Goal: Transaction & Acquisition: Purchase product/service

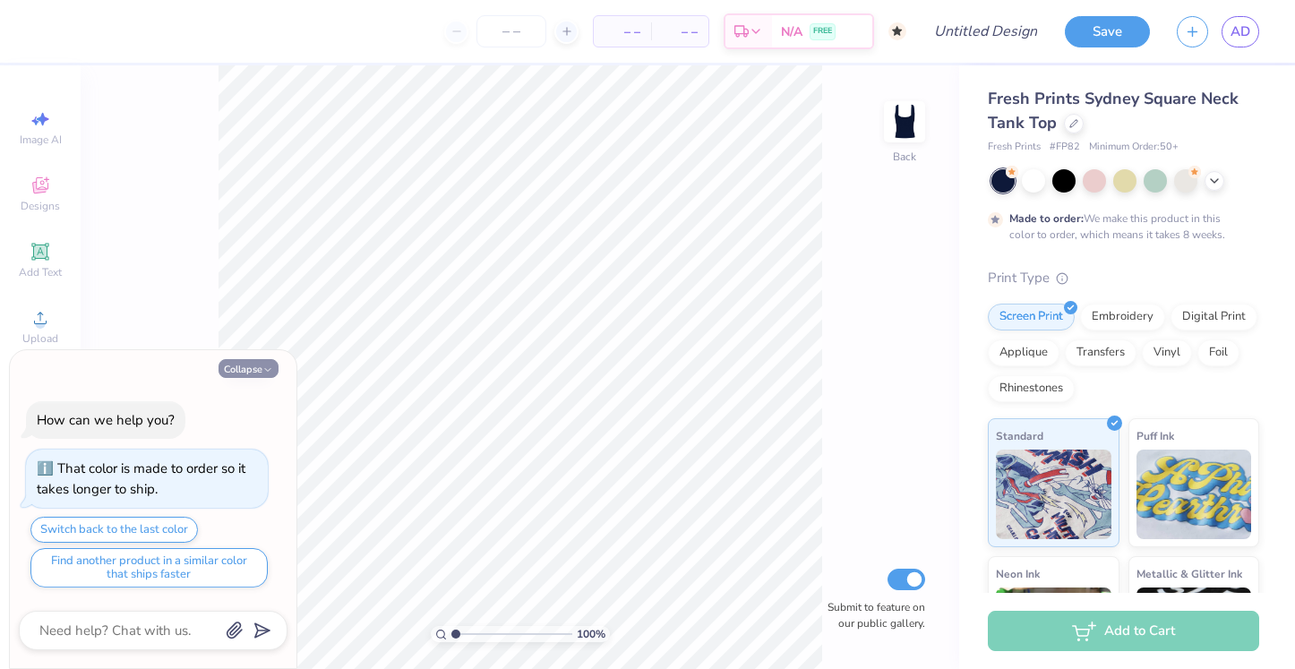
click at [265, 366] on icon "button" at bounding box center [267, 369] width 11 height 11
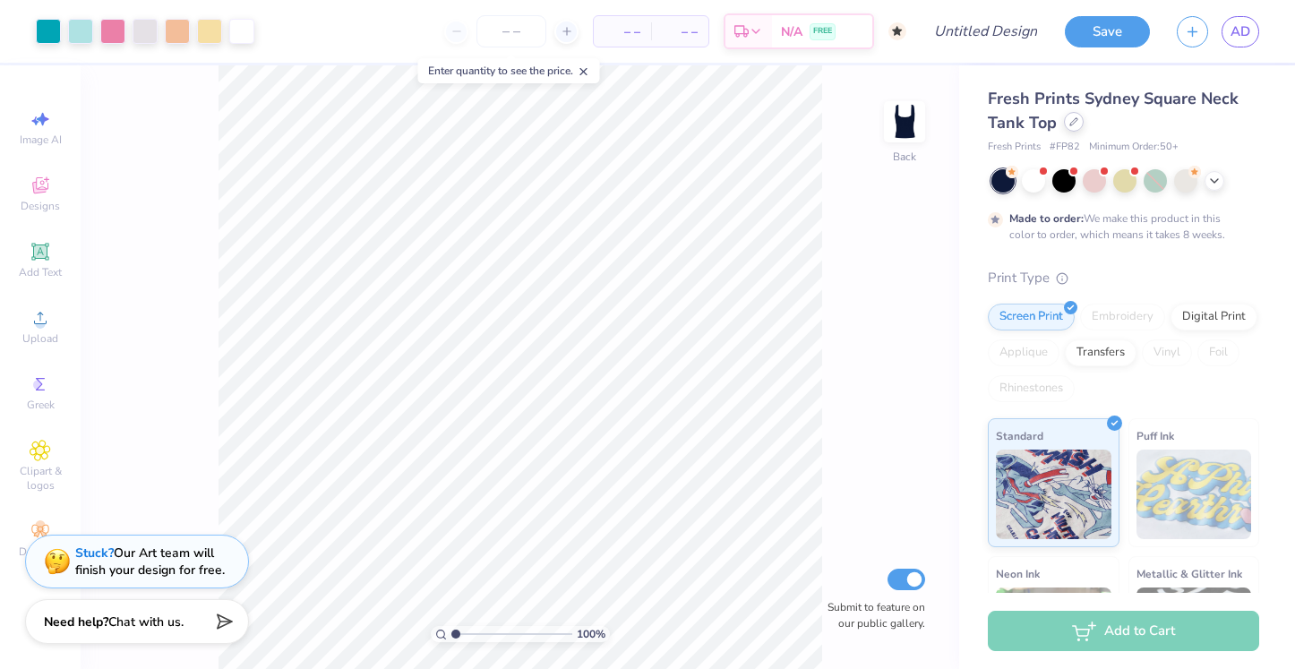
click at [1065, 126] on div at bounding box center [1074, 122] width 20 height 20
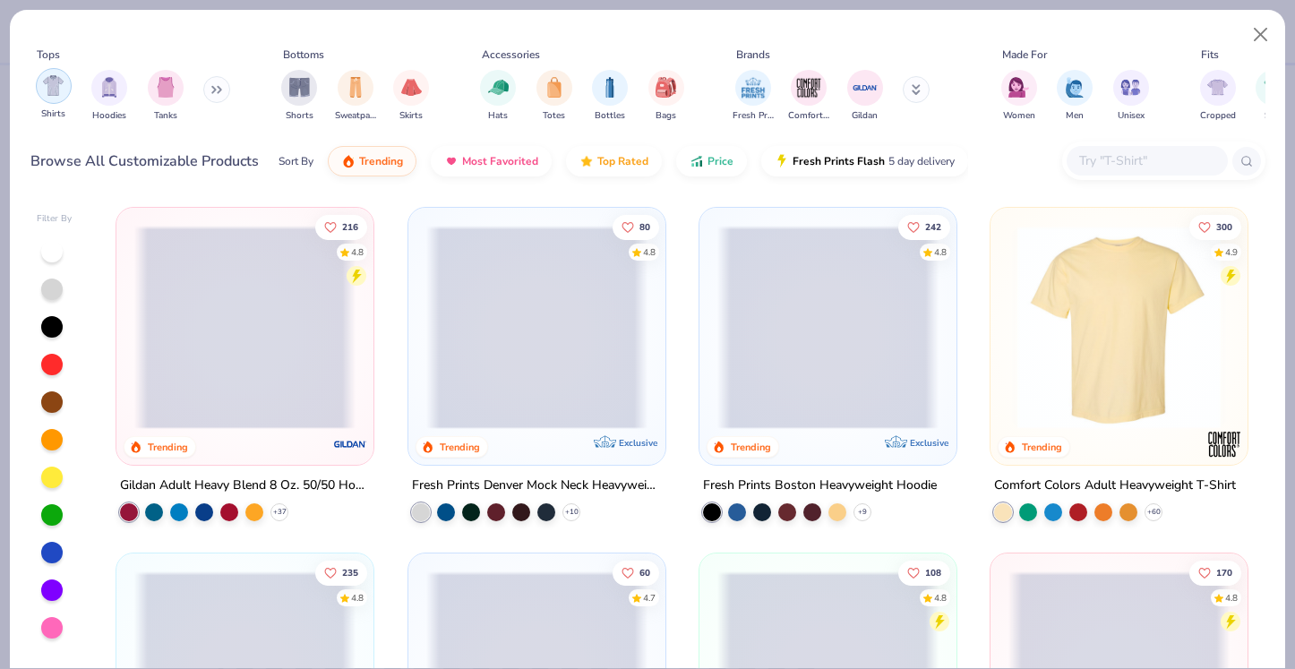
click at [56, 98] on div "filter for Shirts" at bounding box center [54, 86] width 36 height 36
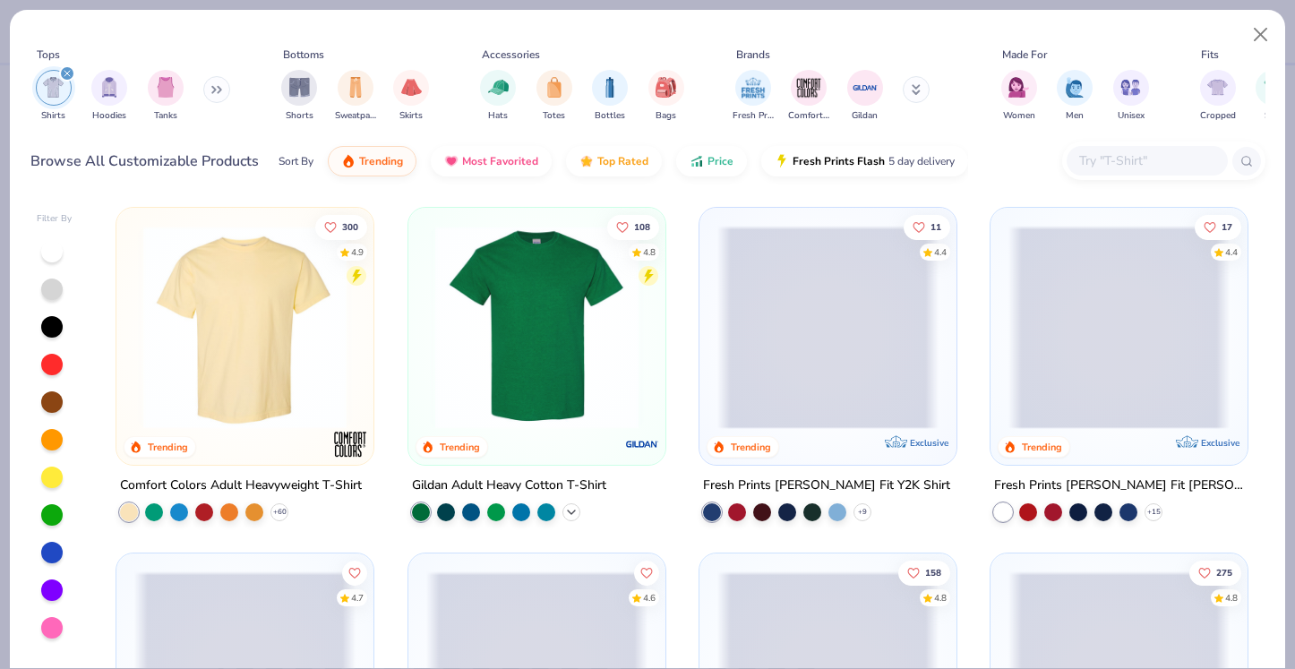
click at [568, 510] on icon at bounding box center [571, 512] width 14 height 14
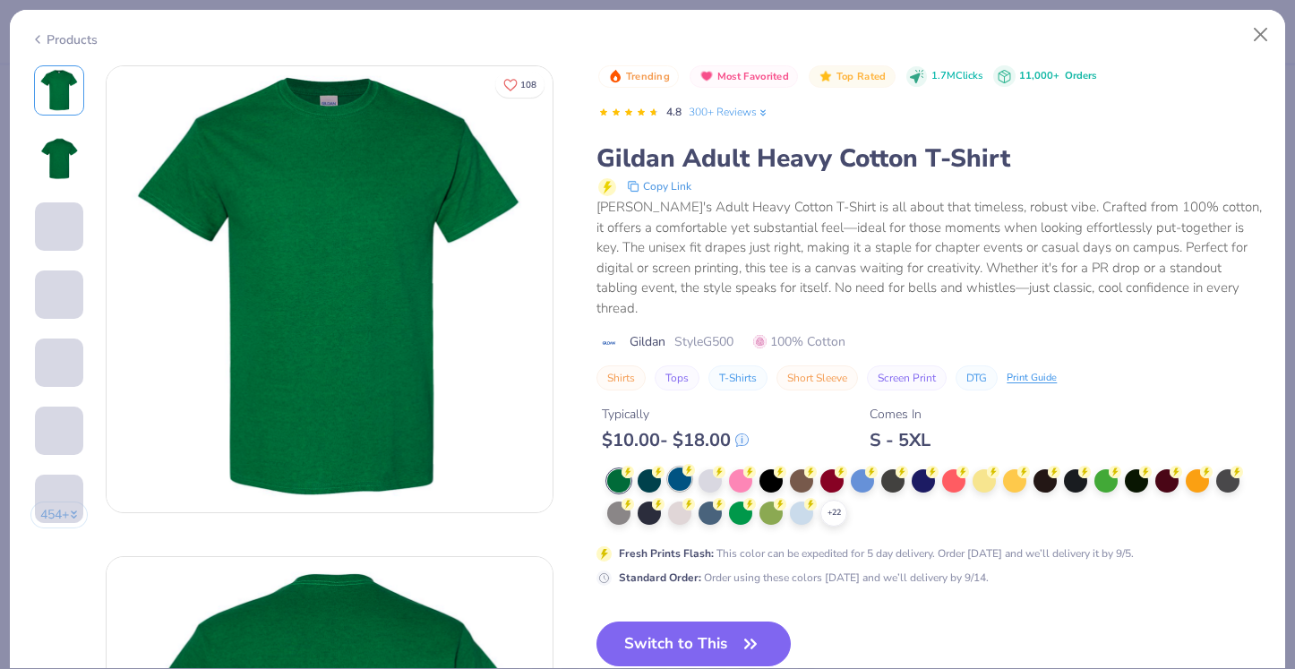
click at [680, 429] on div "$ 10.00 - $ 18.00" at bounding box center [675, 440] width 147 height 22
click at [678, 467] on div at bounding box center [679, 478] width 23 height 23
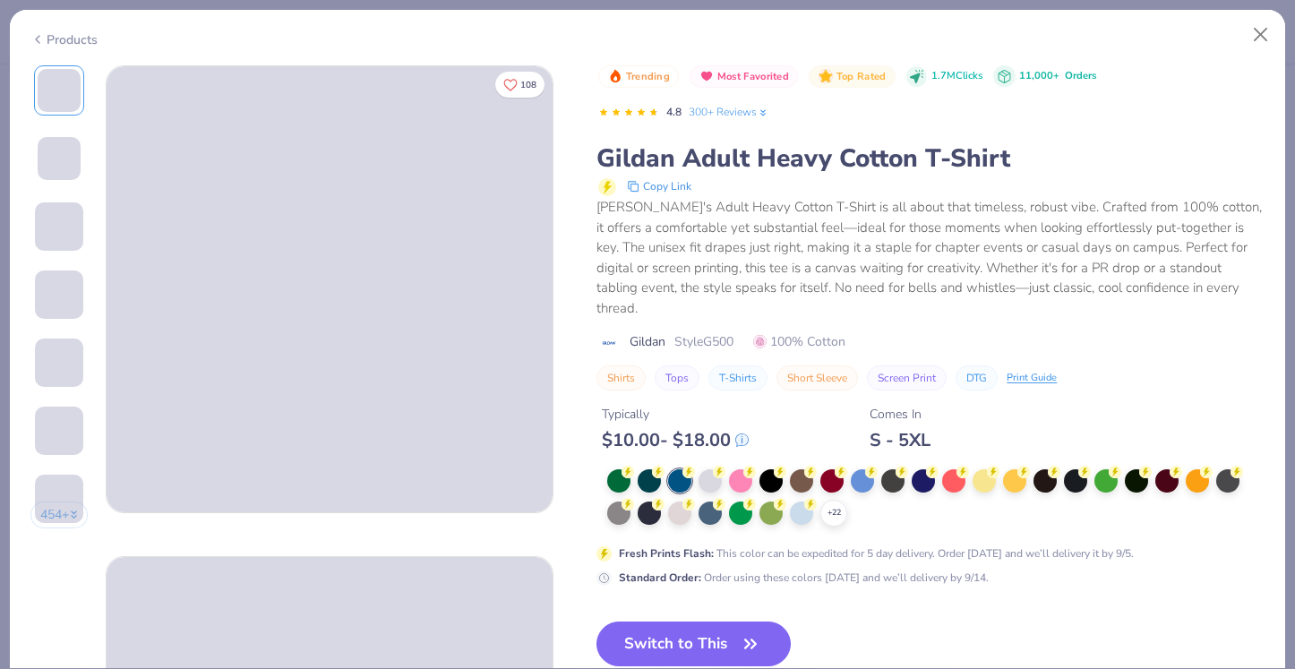
click at [71, 160] on span at bounding box center [59, 158] width 43 height 43
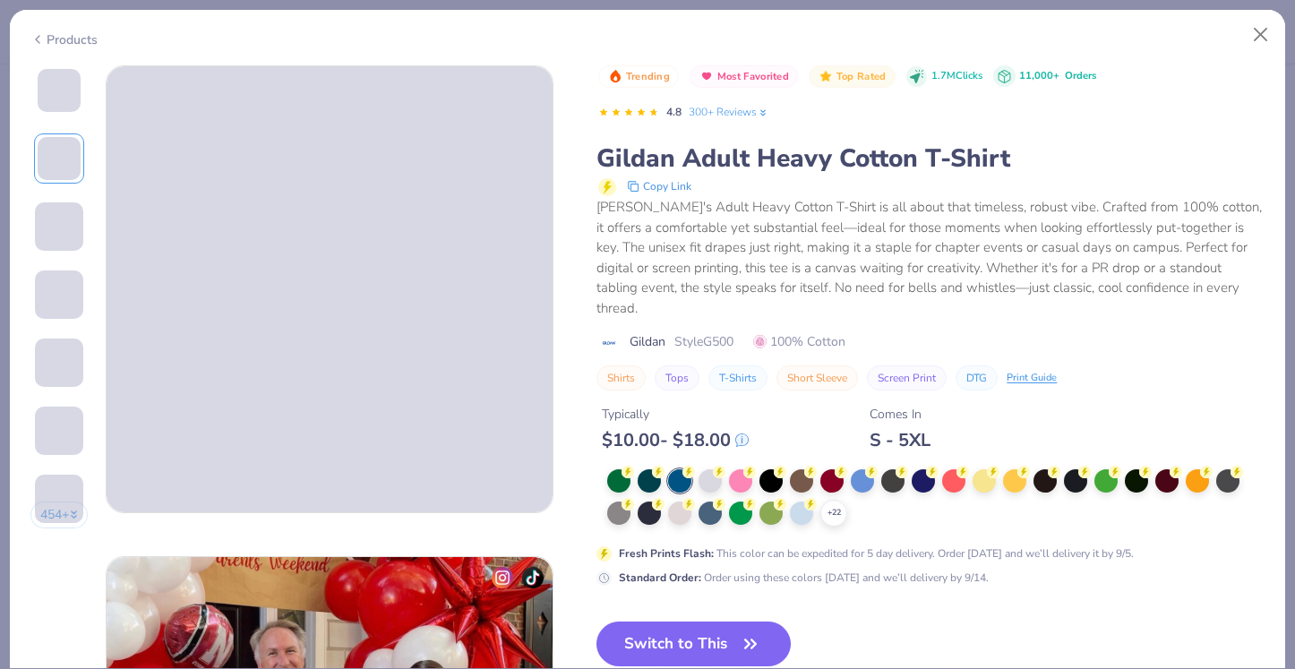
click at [67, 95] on span at bounding box center [59, 90] width 43 height 43
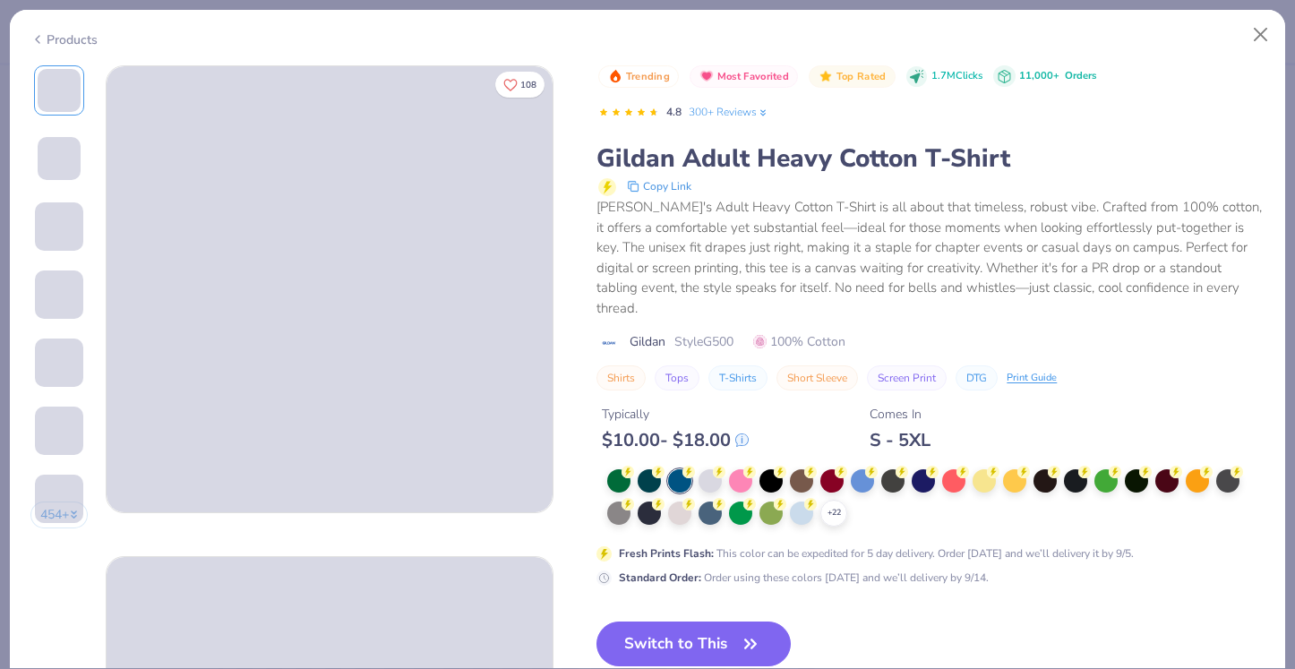
scroll to position [0, 0]
click at [68, 45] on div "Products" at bounding box center [647, 33] width 1275 height 47
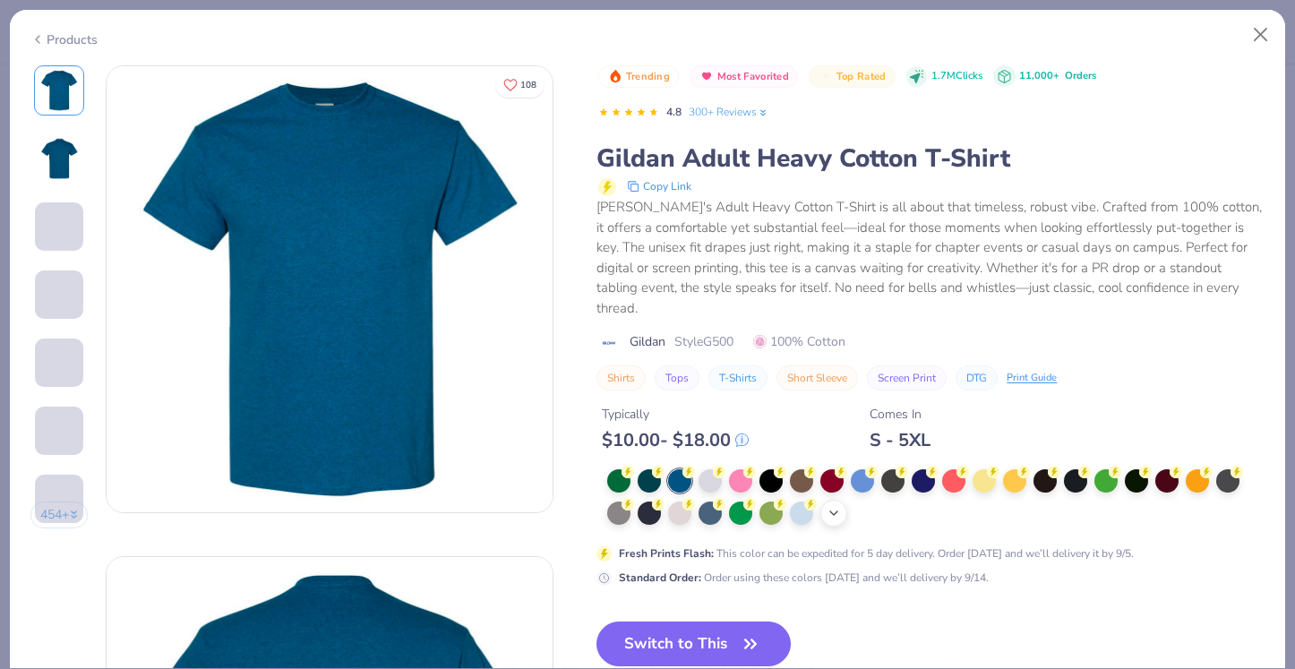
click at [842, 500] on div "+ 22" at bounding box center [833, 513] width 27 height 27
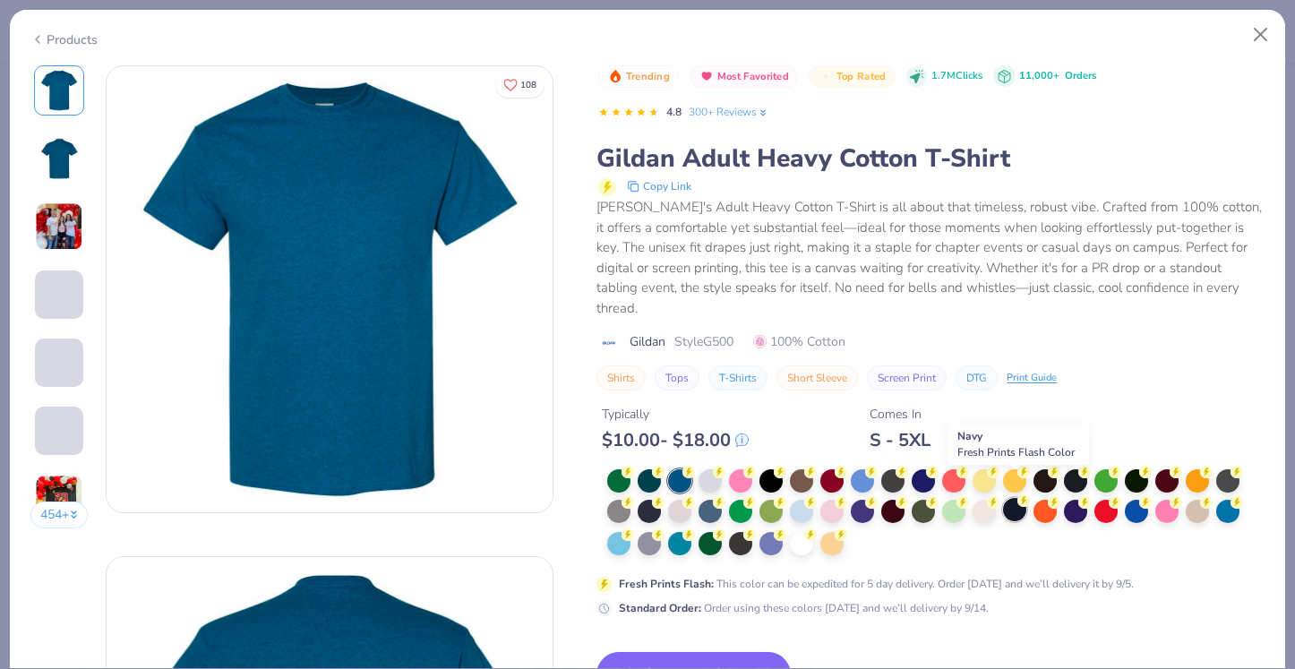
click at [1019, 494] on icon at bounding box center [1023, 500] width 13 height 13
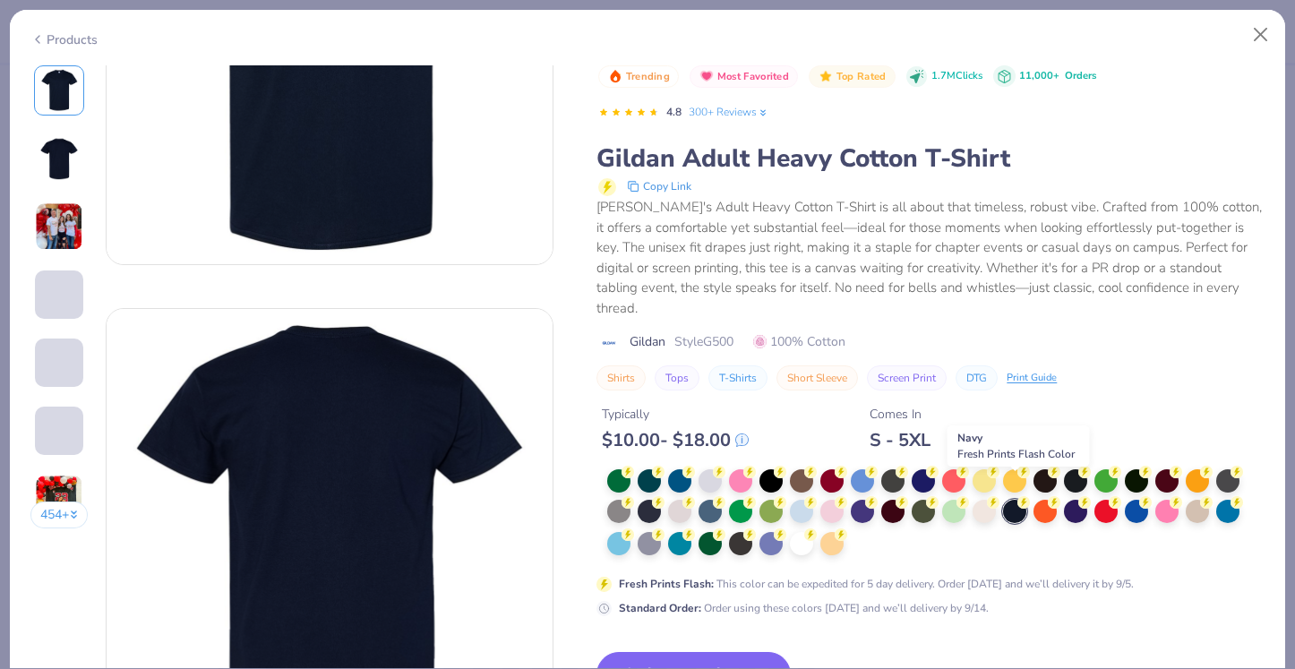
scroll to position [328, 0]
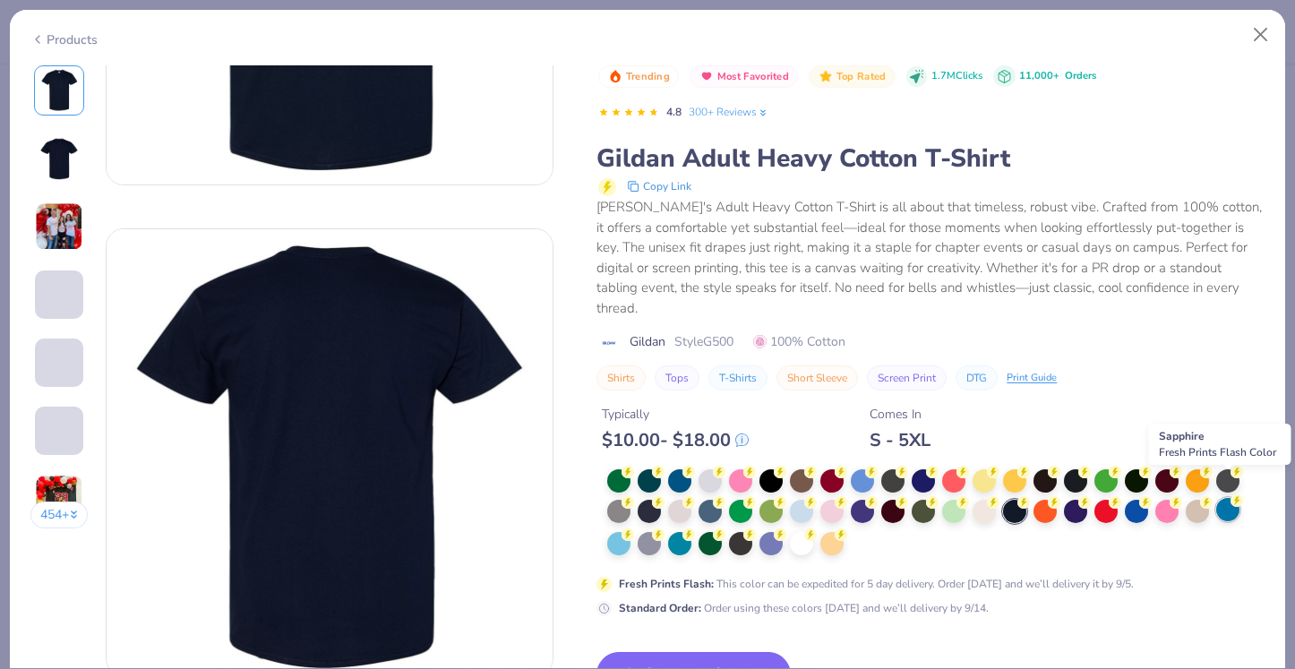
click at [1227, 498] on div at bounding box center [1227, 509] width 23 height 23
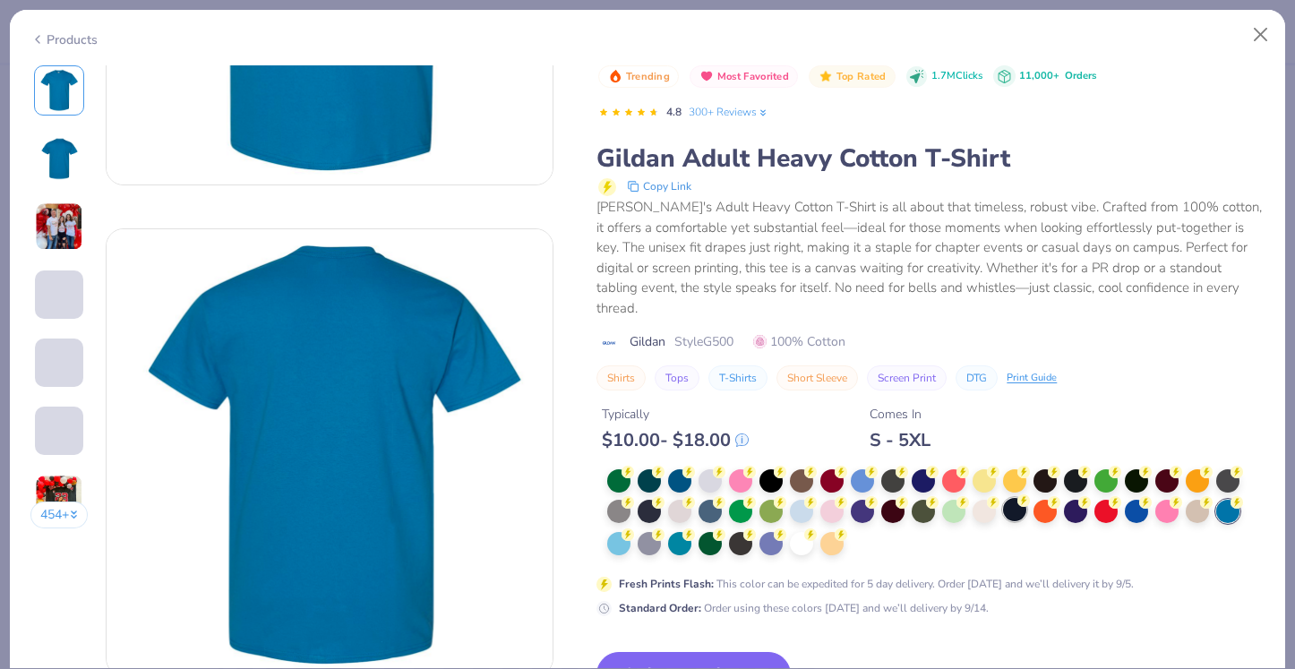
click at [1011, 498] on div at bounding box center [1014, 509] width 23 height 23
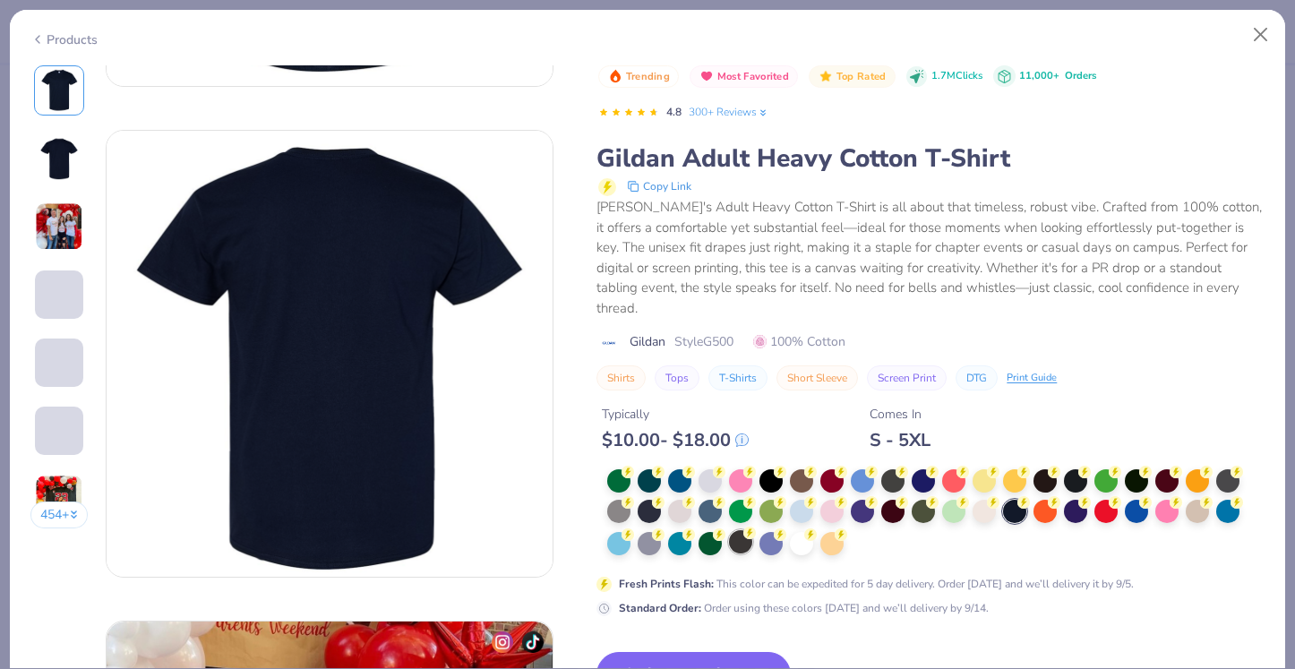
scroll to position [426, 0]
click at [652, 498] on div at bounding box center [648, 509] width 23 height 23
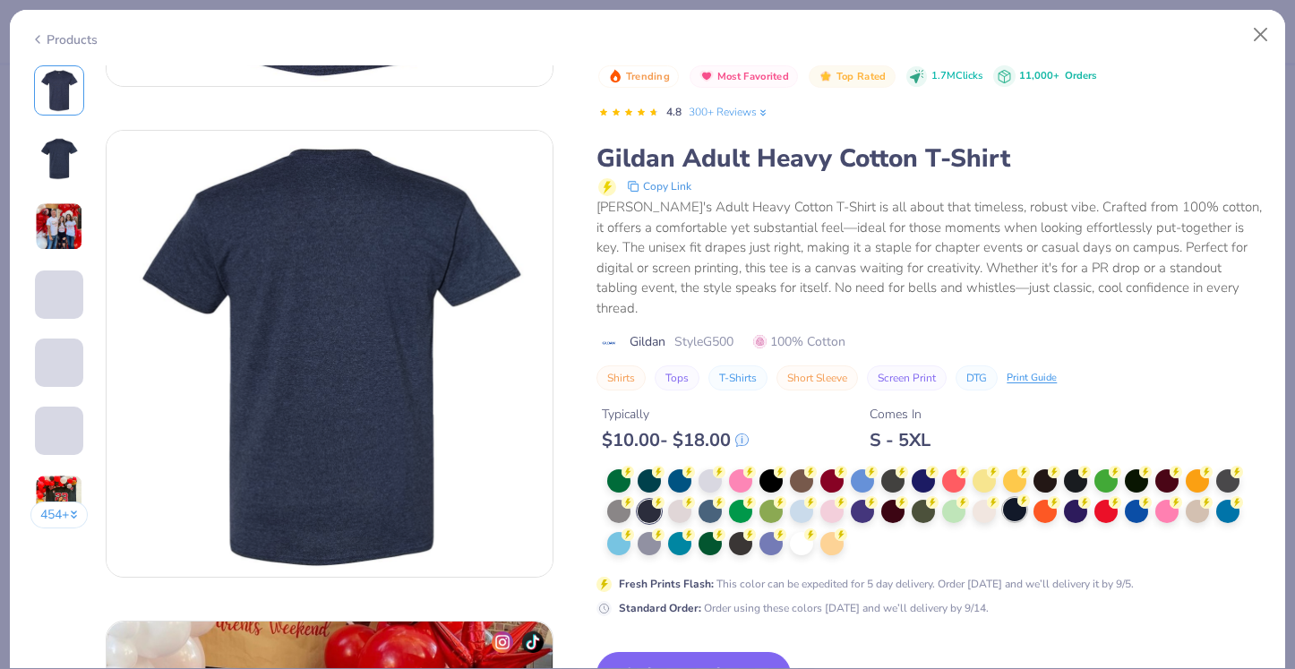
click at [1015, 498] on div at bounding box center [1014, 509] width 23 height 23
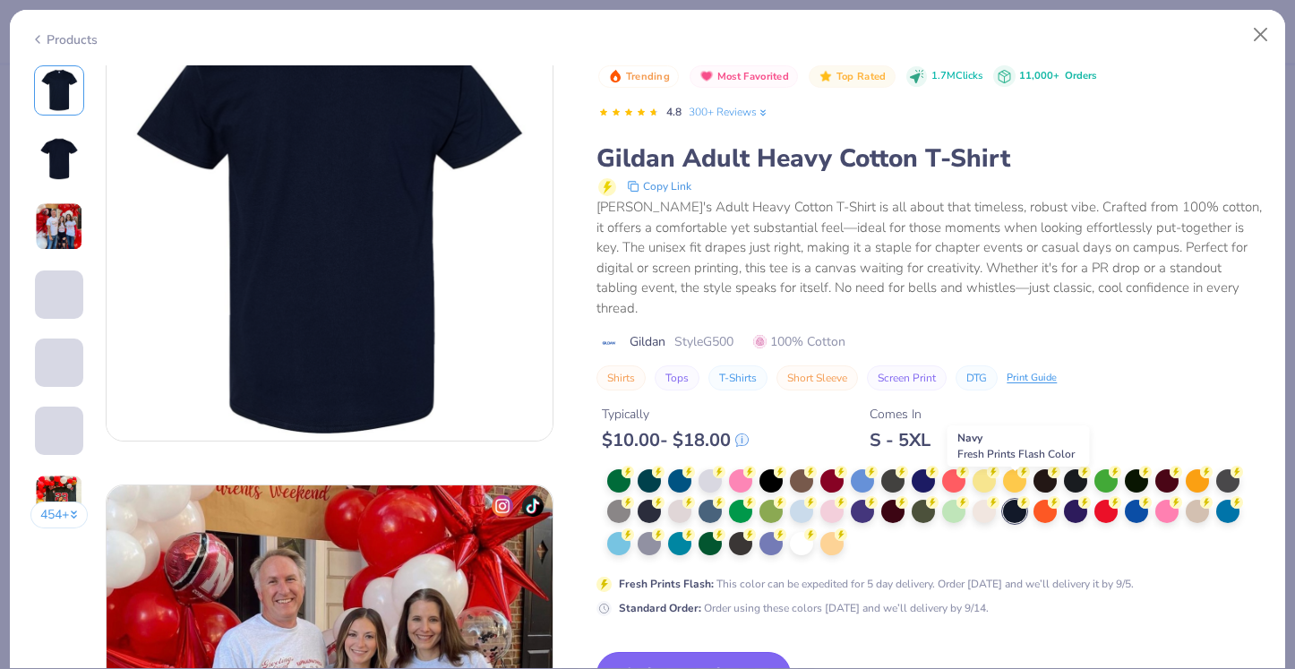
scroll to position [633, 0]
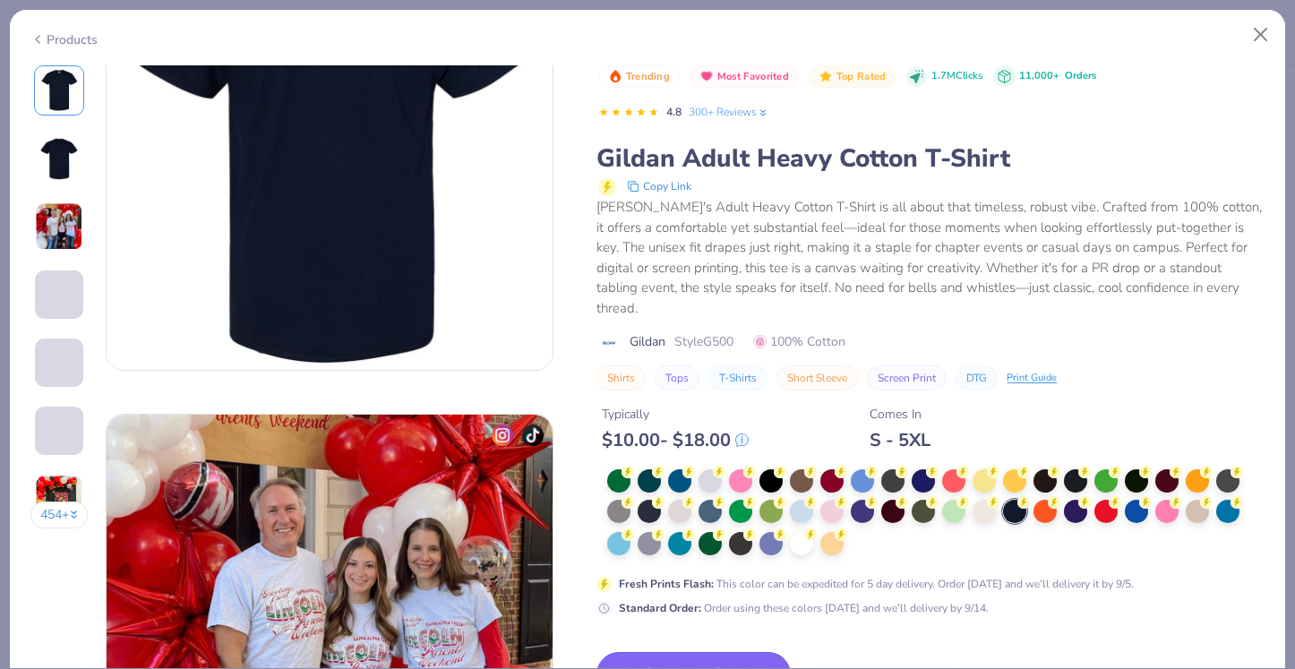
click at [757, 652] on button "Switch to This" at bounding box center [693, 674] width 194 height 45
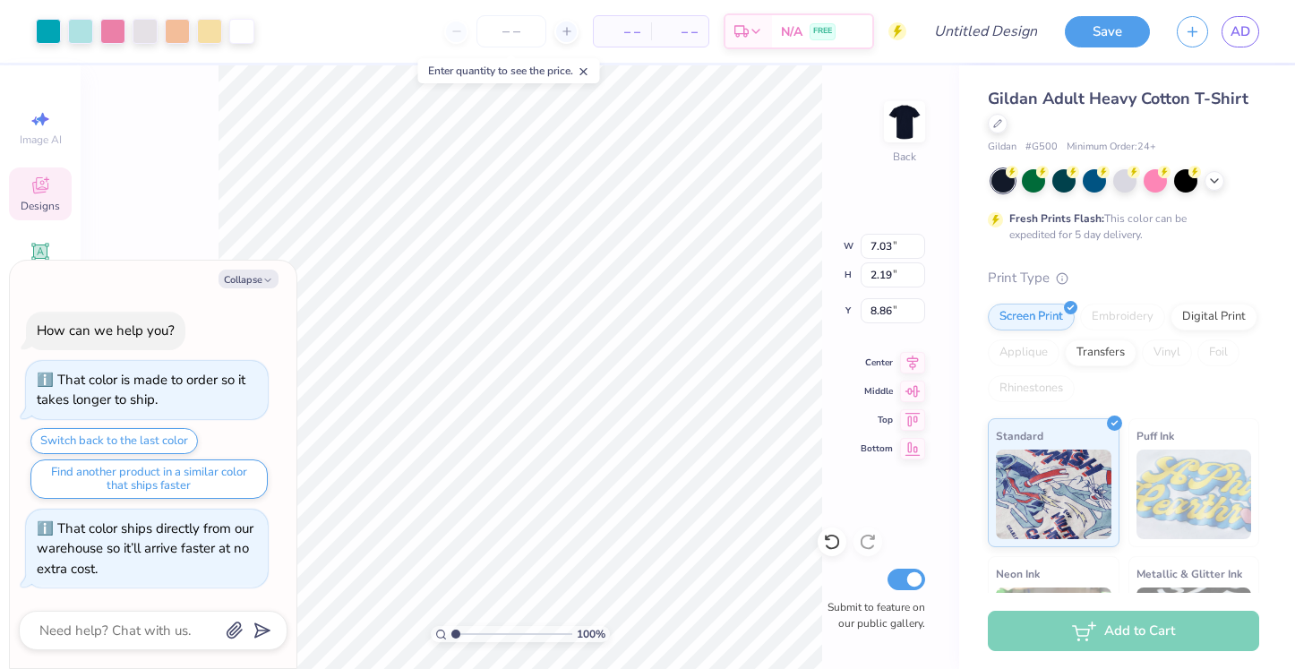
type textarea "x"
type input "2.36"
type textarea "x"
type input "3.78"
type textarea "x"
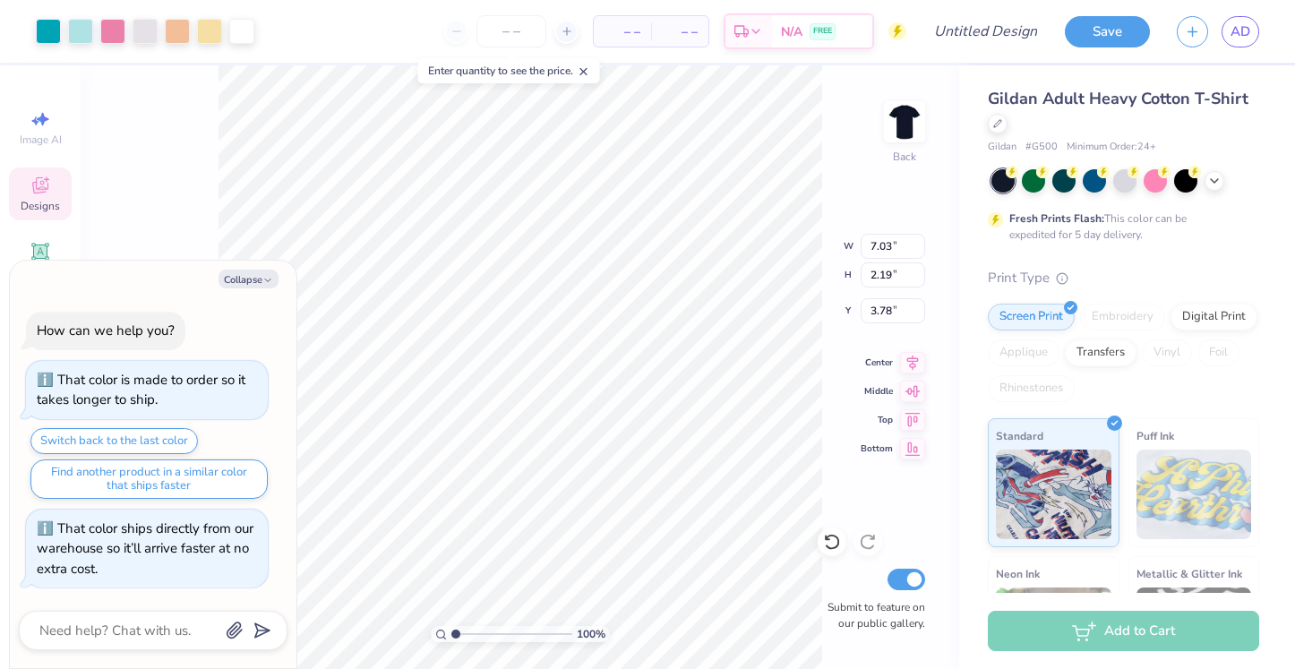
type input "12.00"
type input "3.73"
type textarea "x"
type input "3.88"
type textarea "x"
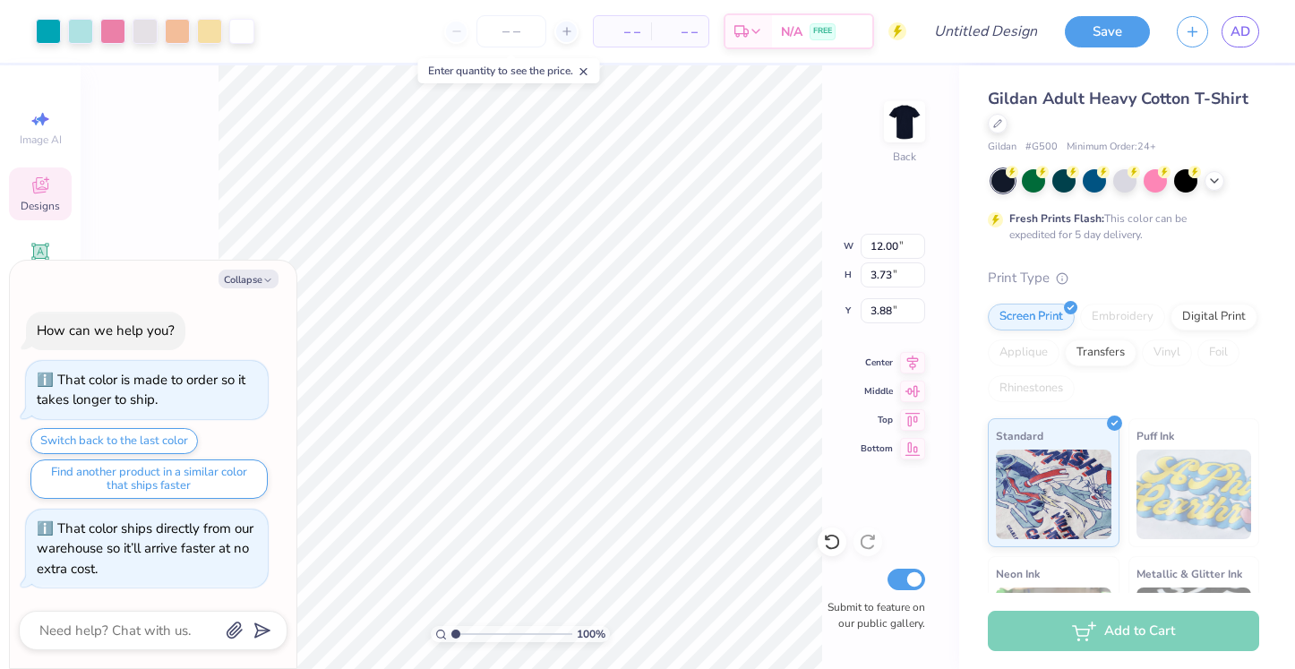
type input "3.83"
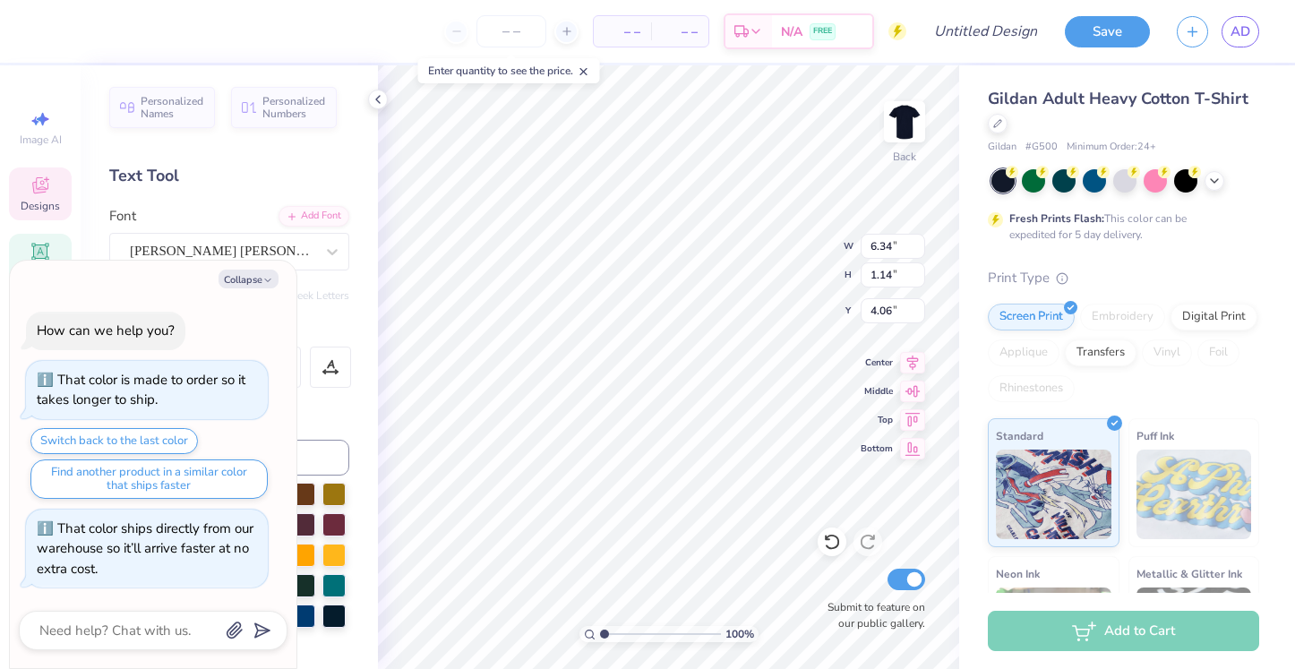
scroll to position [0, 4]
type textarea "x"
type textarea "deep sea phi si"
type textarea "x"
type textarea "deep sea phi s"
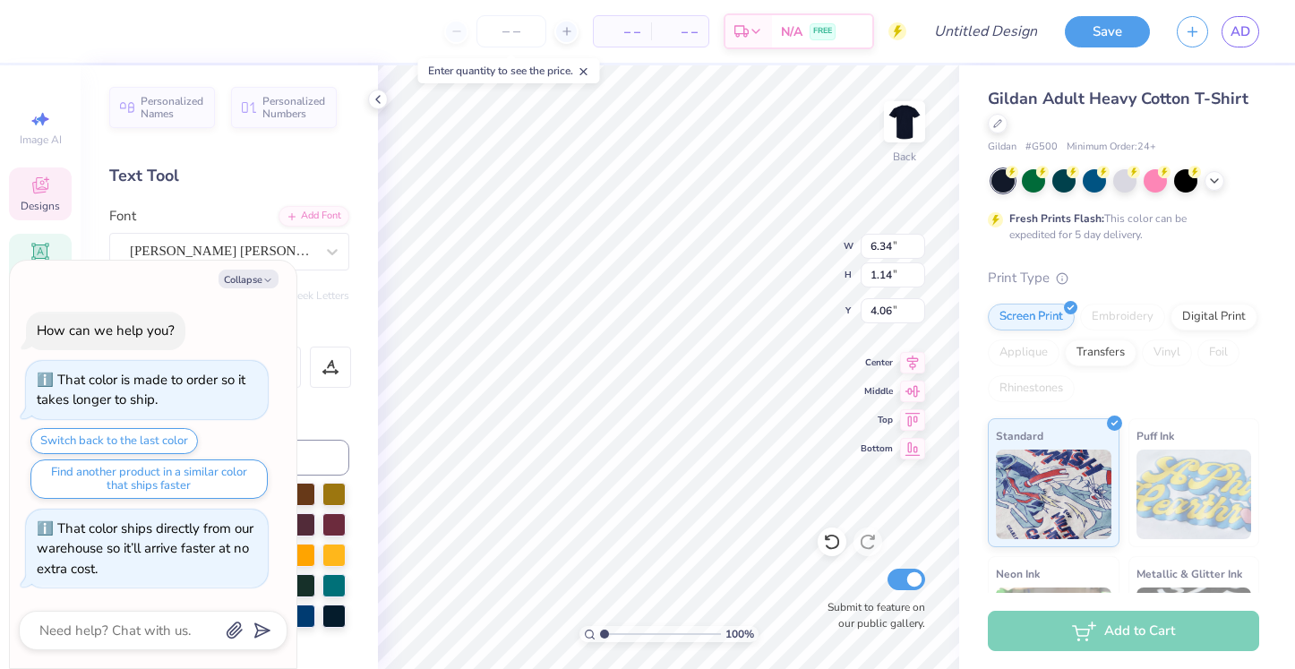
type textarea "x"
type textarea "deep sea phi"
type textarea "x"
type textarea "deep sea phi"
type textarea "x"
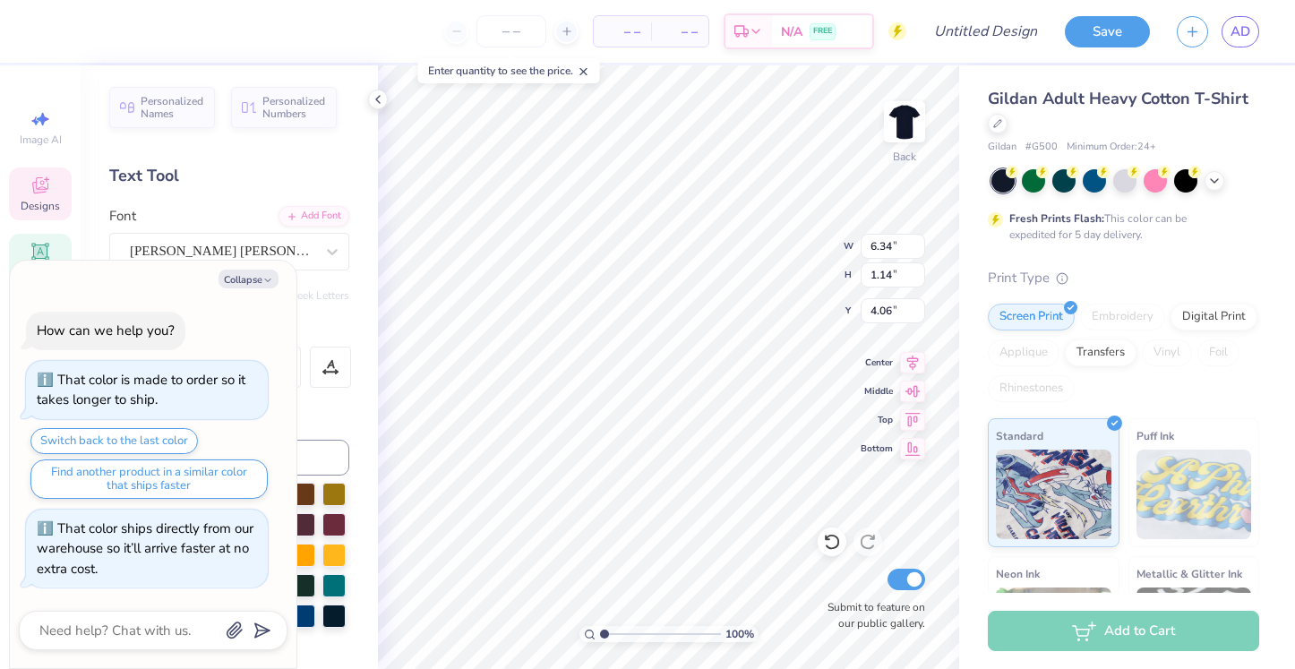
type textarea "deep sea ph"
type textarea "x"
type textarea "deep sea p"
type textarea "x"
type textarea "deep sea"
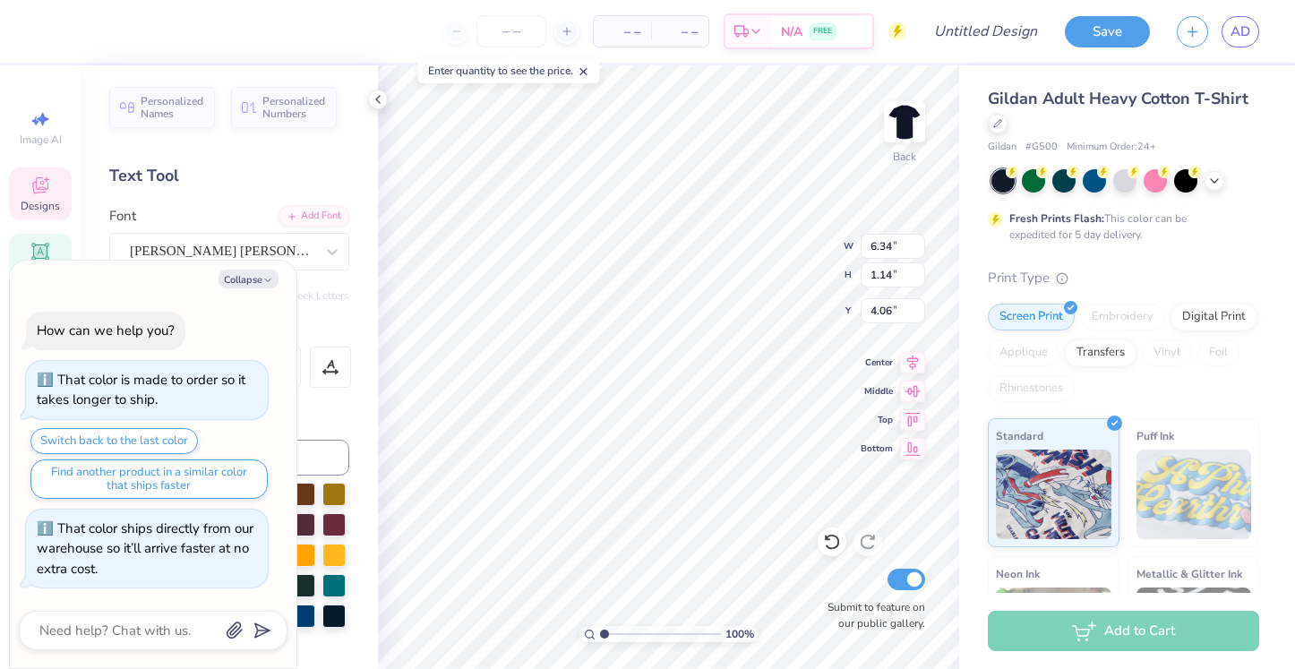
scroll to position [0, 2]
type textarea "x"
type textarea "deep sea"
type textarea "x"
type textarea "deep s"
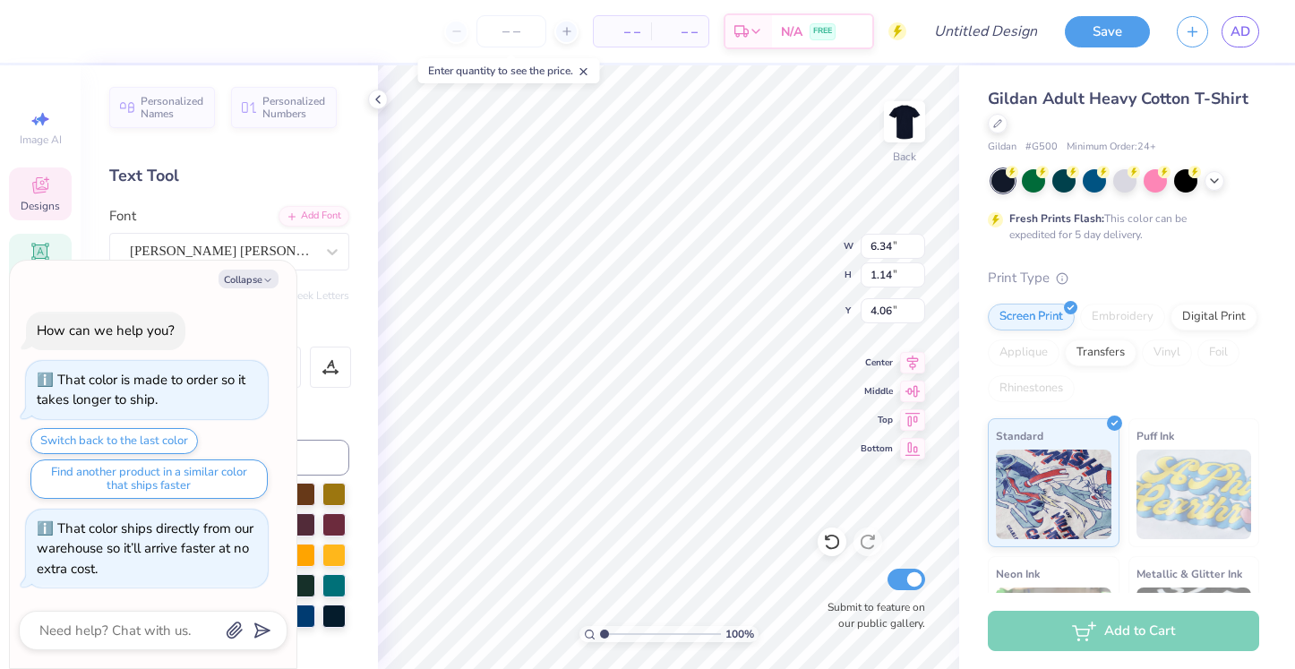
scroll to position [0, 0]
type textarea "x"
type textarea "deep"
type textarea "x"
type textarea "deep"
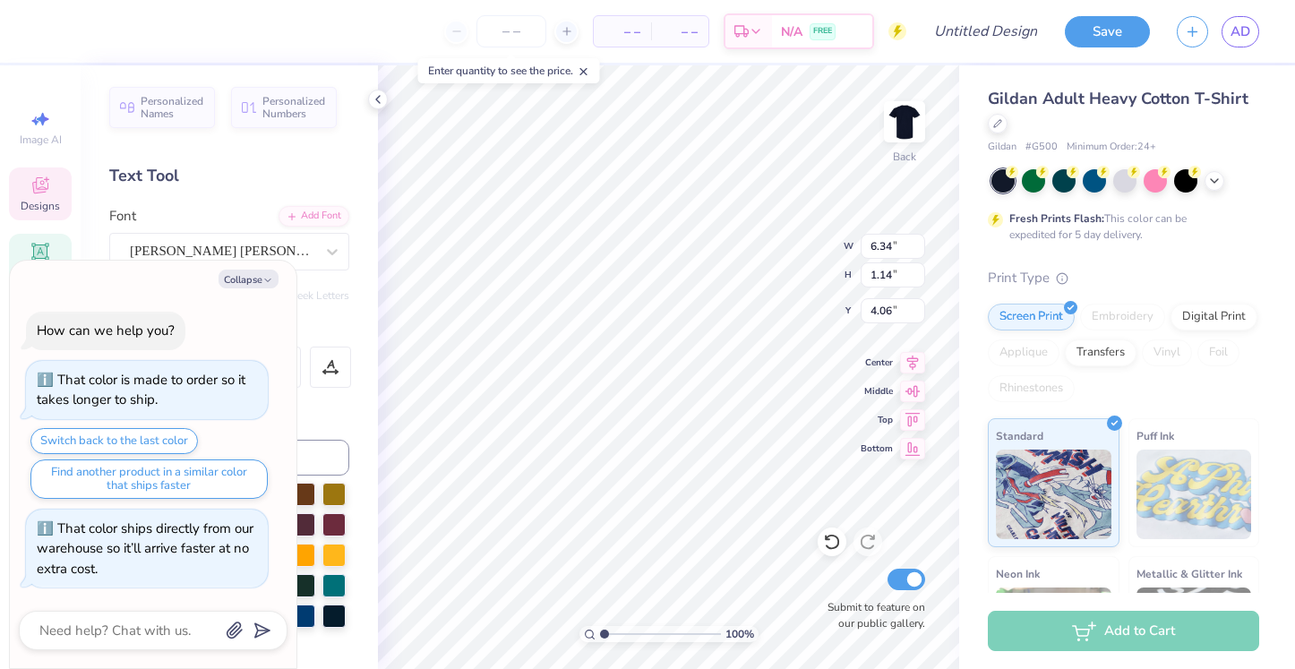
type textarea "x"
type textarea "dee"
type textarea "x"
type textarea "de"
type textarea "x"
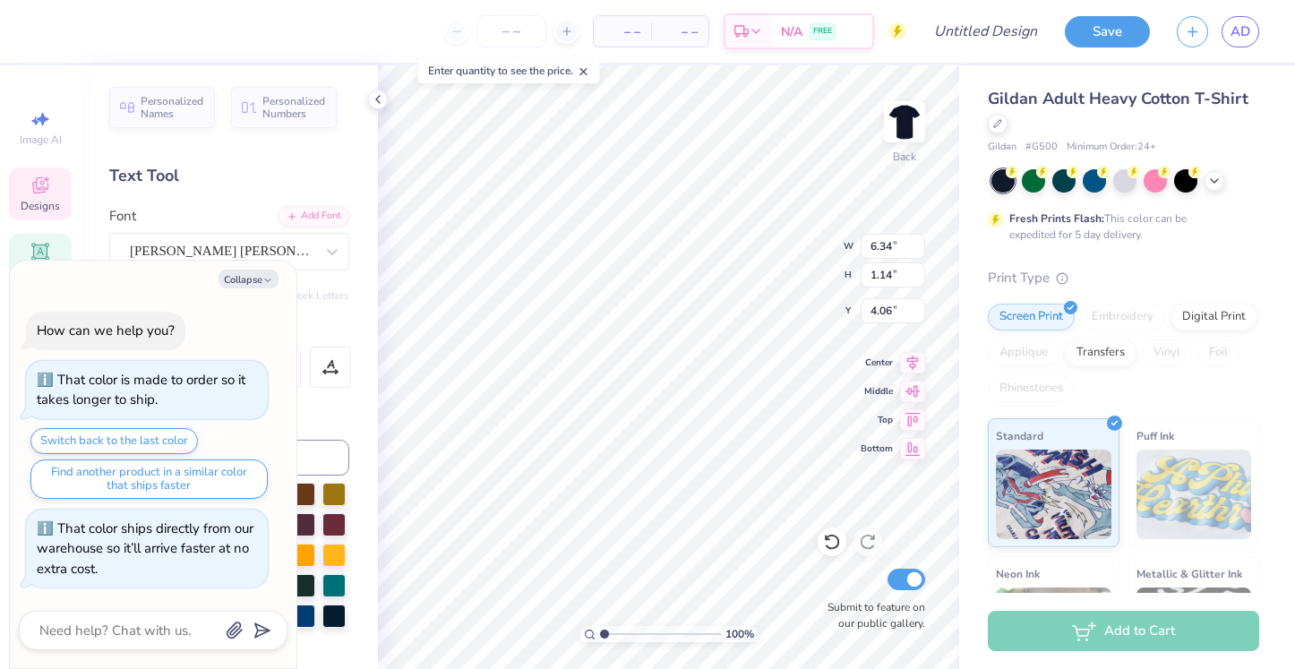
type textarea "d"
type textarea "x"
type textarea "t"
type textarea "x"
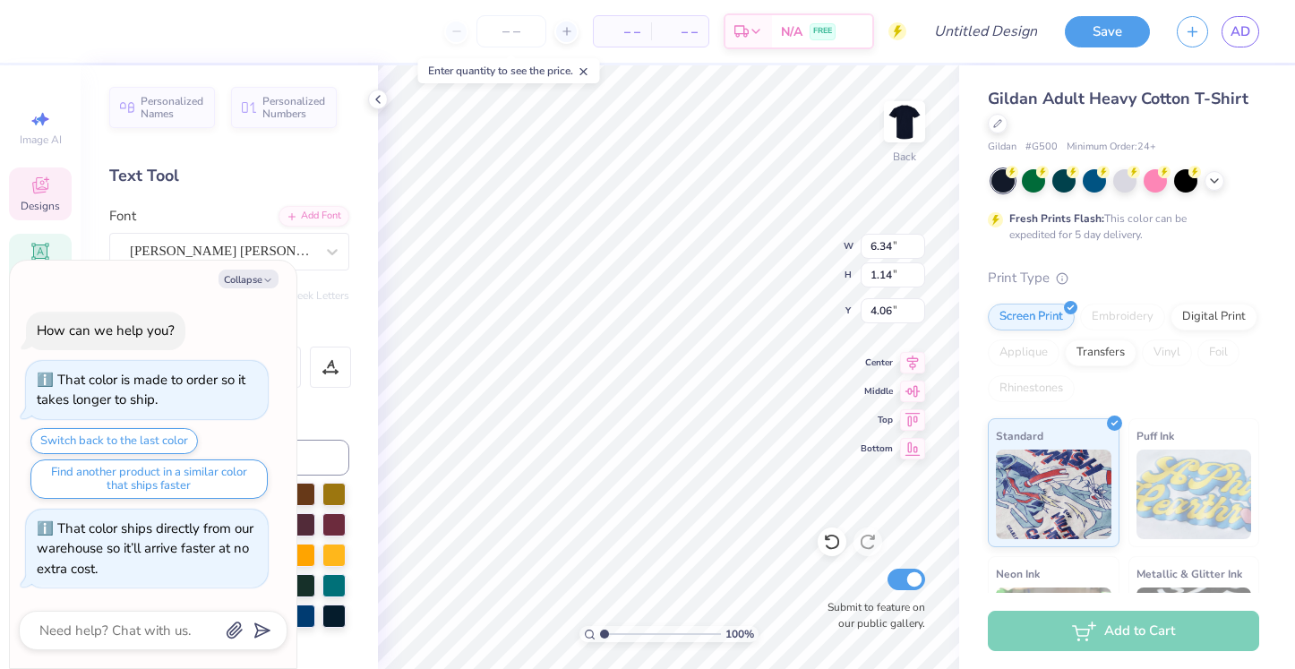
type textarea "th"
type textarea "x"
type textarea "the"
type textarea "x"
type textarea "thet"
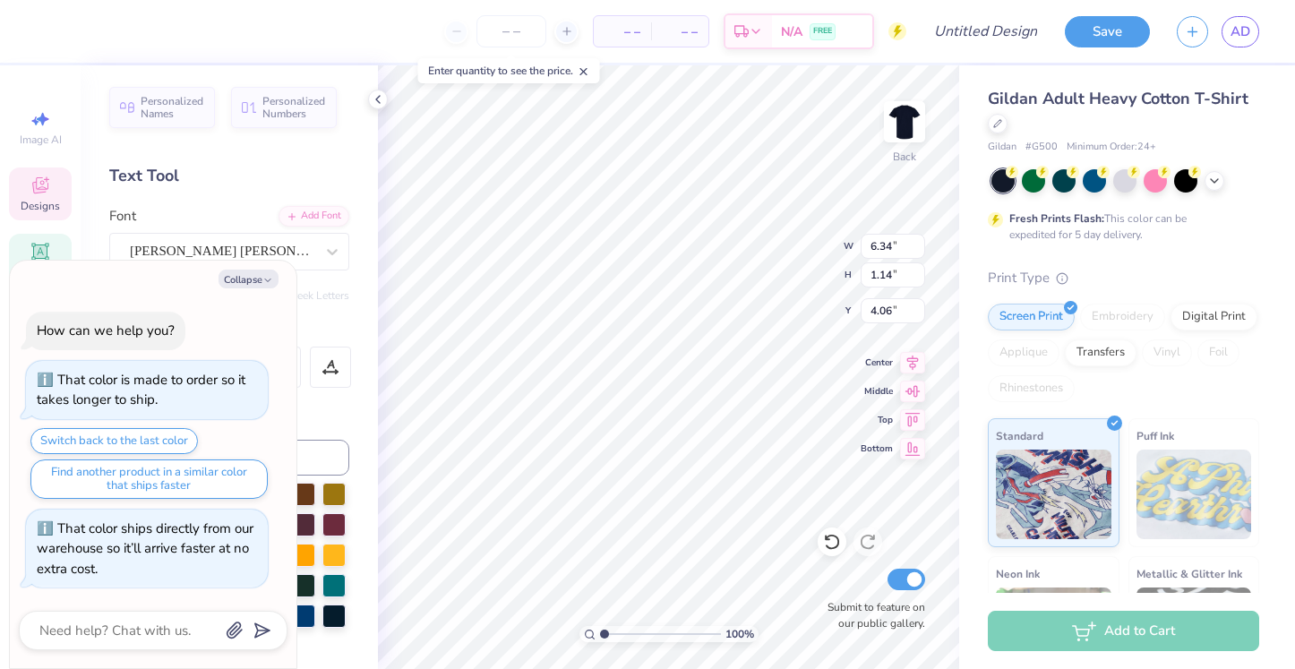
type textarea "x"
type textarea "theta"
type textarea "x"
type textarea "thetai"
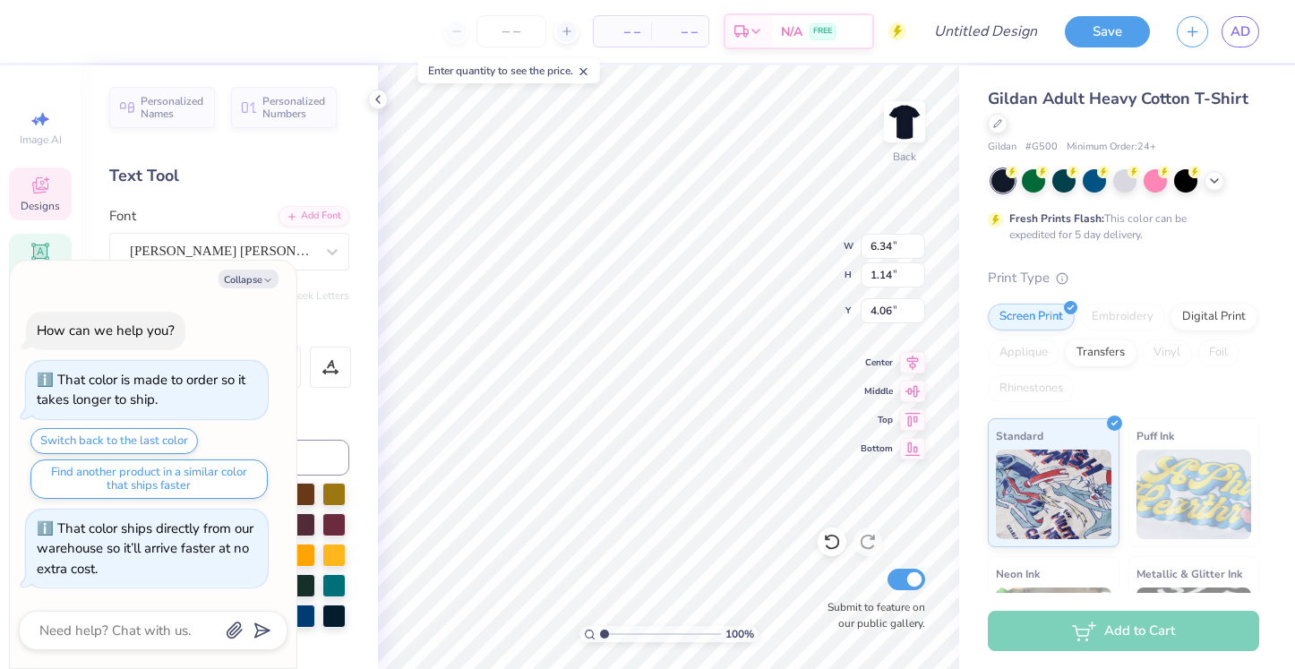
type textarea "x"
type textarea "theta"
type textarea "x"
type textarea "theta"
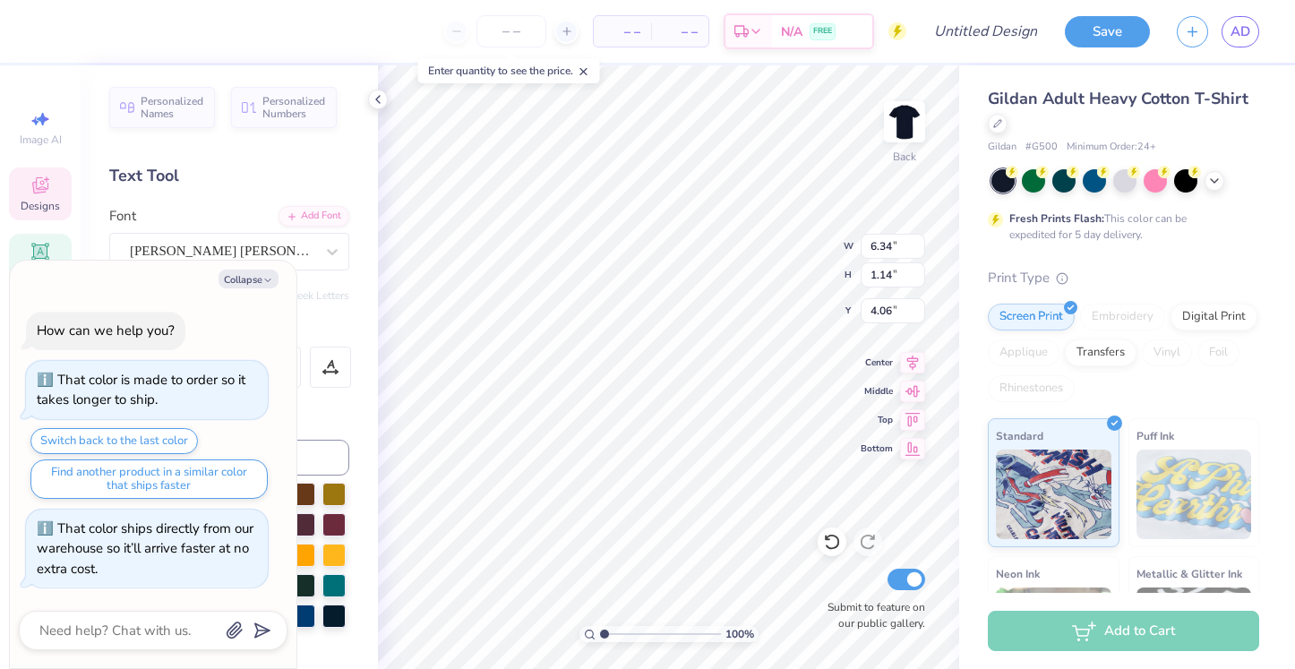
type textarea "x"
type textarea "theta p"
type textarea "x"
type textarea "theta ph"
type textarea "x"
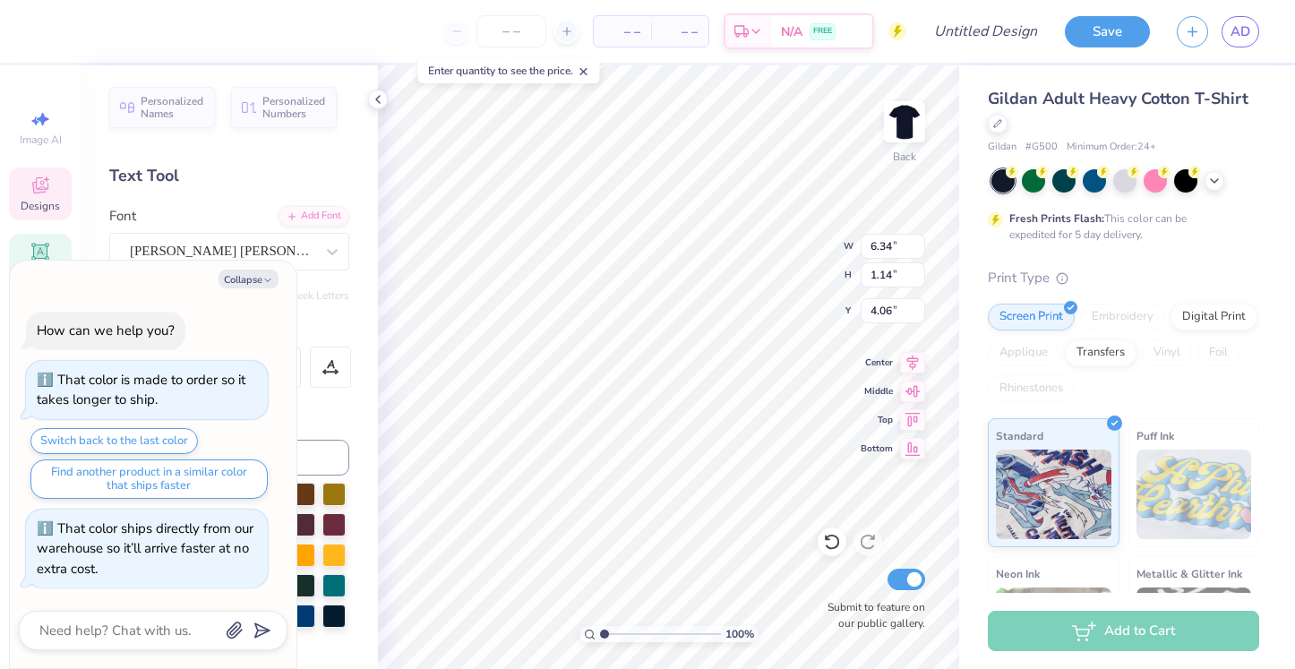
type textarea "theta phi"
type textarea "x"
type textarea "theta phi"
type textarea "x"
type textarea "theta phi a"
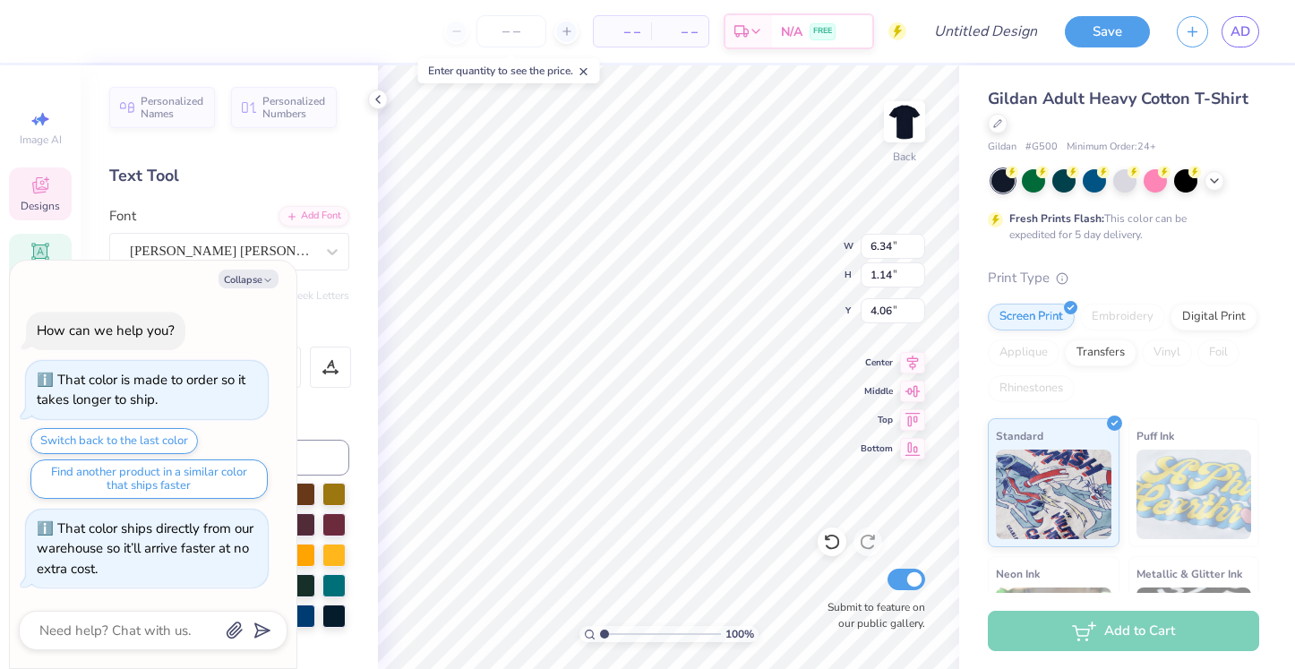
type textarea "x"
type textarea "theta phi al"
type textarea "x"
type textarea "theta phi alp"
type textarea "x"
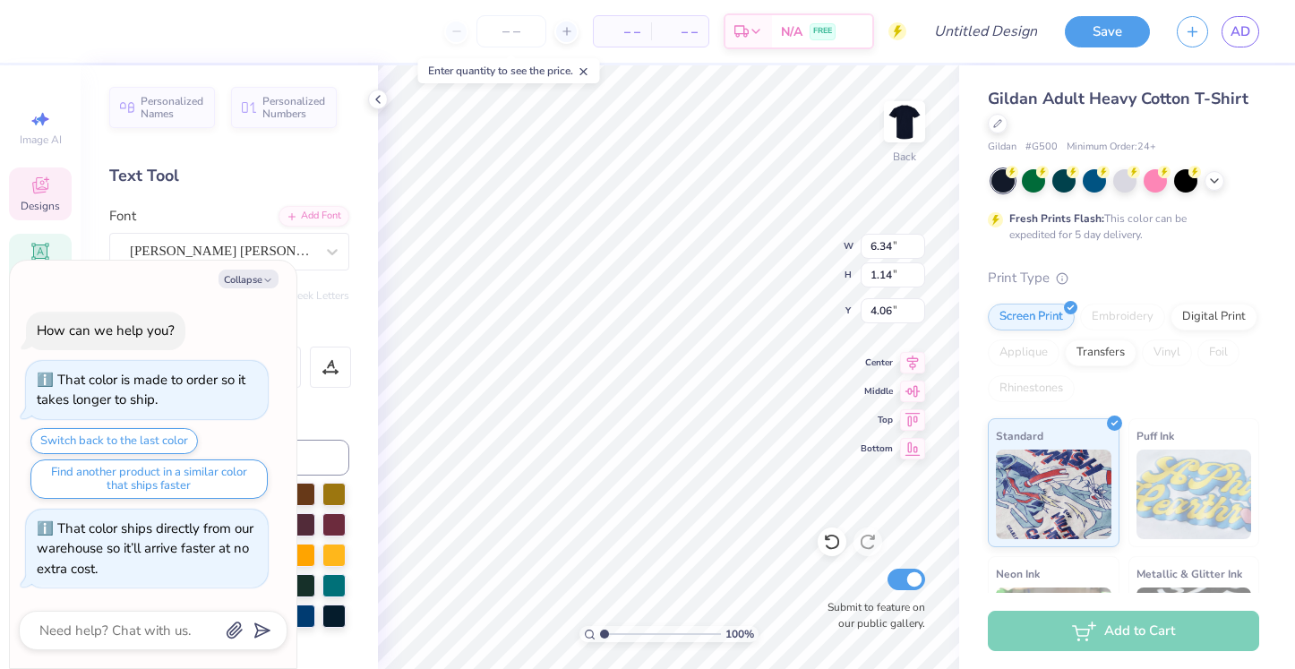
type textarea "theta phi alpoh"
type textarea "x"
type textarea "theta phi alpoha"
type textarea "x"
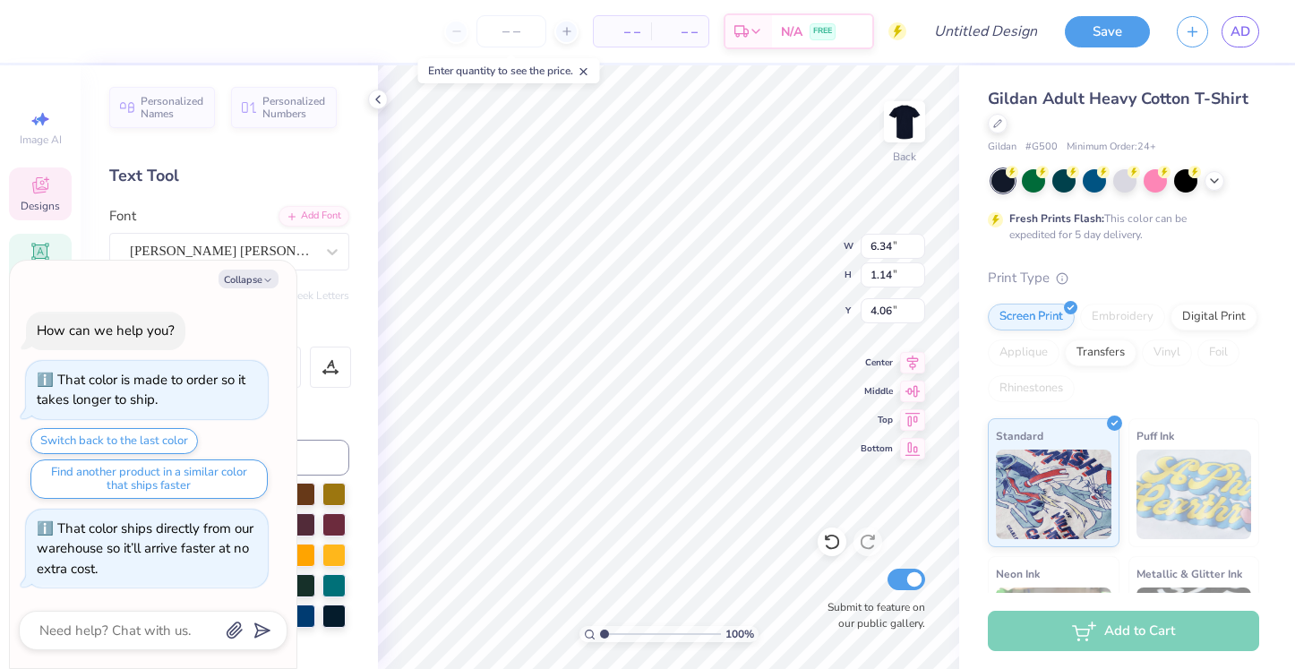
type textarea "theta phi alpoh"
type textarea "x"
type textarea "theta phi alp"
type textarea "x"
type textarea "theta phi alpha"
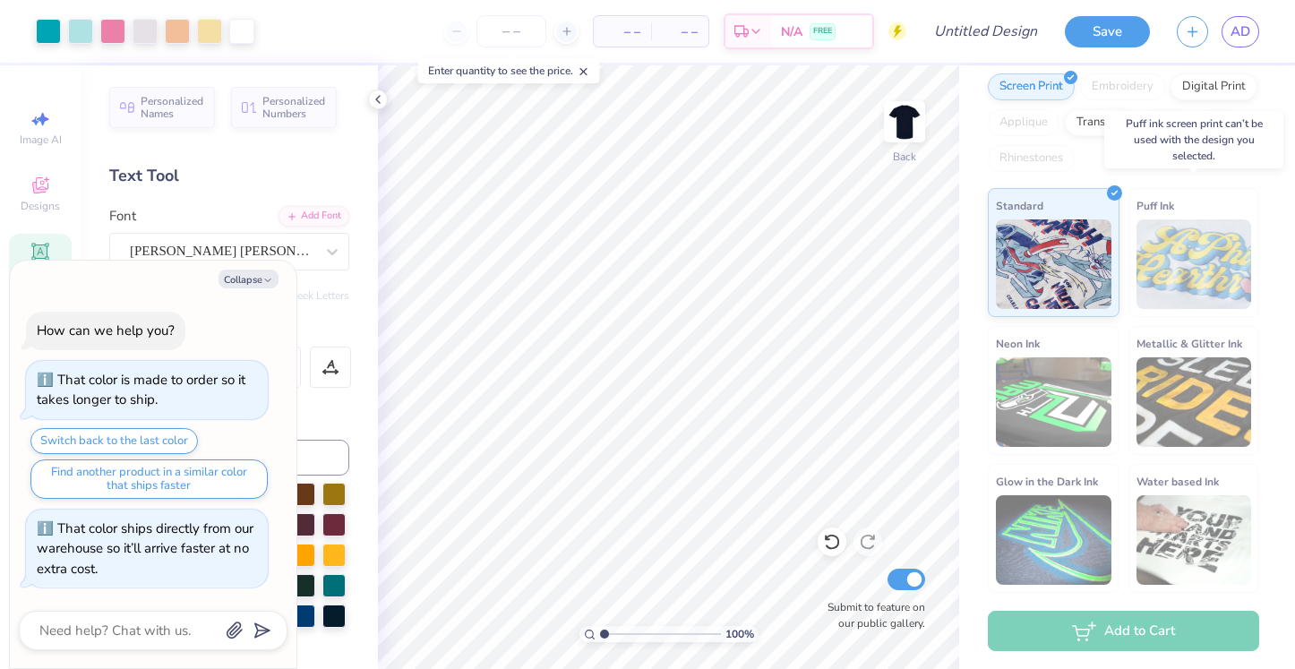
scroll to position [229, 0]
click at [1102, 42] on button "Save" at bounding box center [1106, 28] width 85 height 31
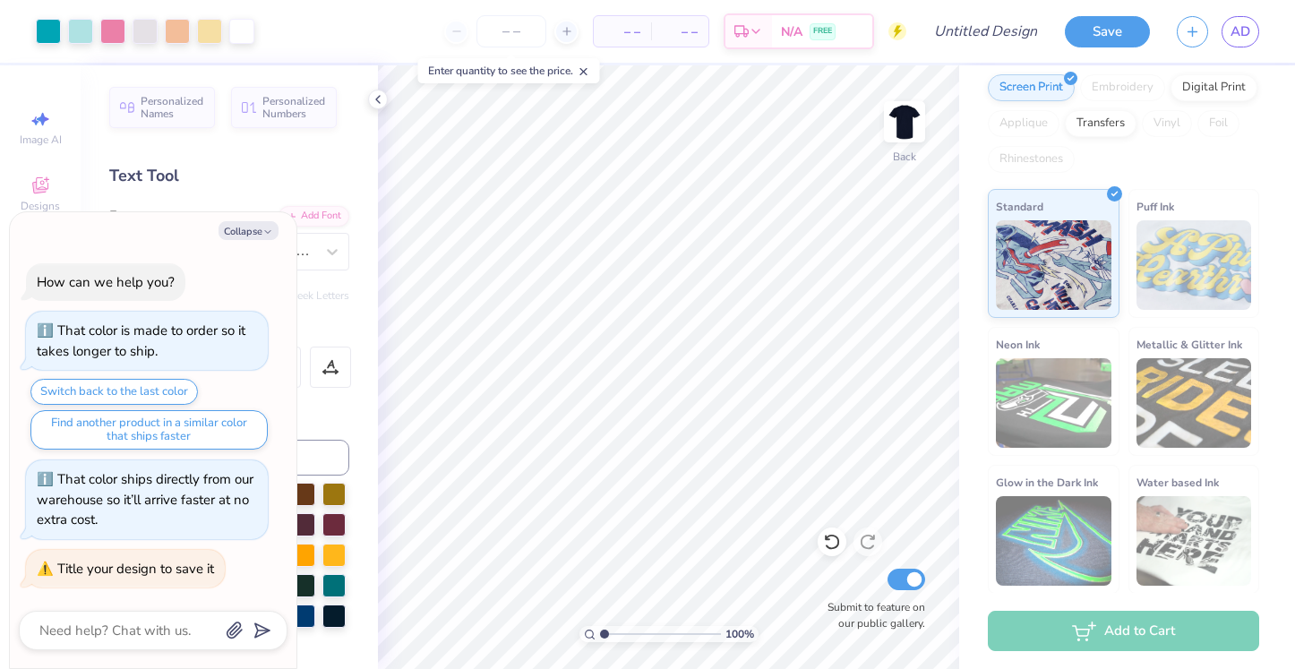
type textarea "x"
click at [622, 29] on span "– –" at bounding box center [622, 31] width 36 height 19
click at [492, 25] on input "number" at bounding box center [511, 31] width 70 height 32
type input "17"
